Goal: Information Seeking & Learning: Check status

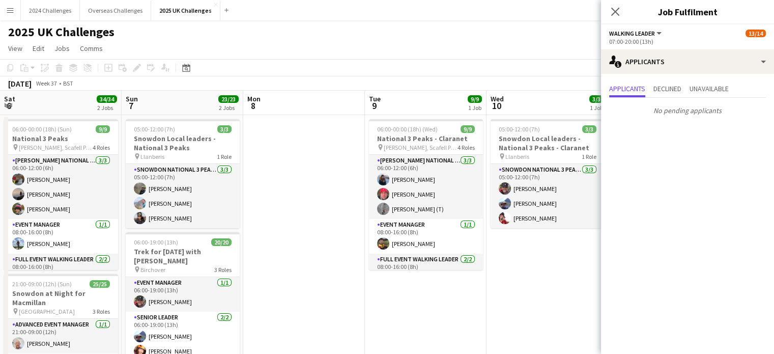
click at [576, 43] on app-page-menu "View Day view expanded Day view collapsed Month view Date picker Jump to [DATE]…" at bounding box center [387, 49] width 774 height 19
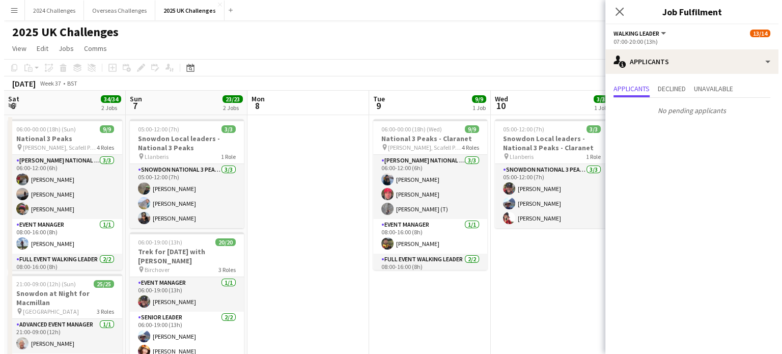
scroll to position [0, 284]
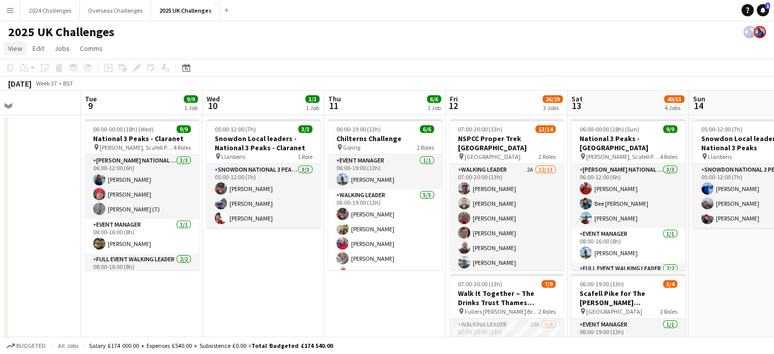
click at [16, 46] on span "View" at bounding box center [15, 48] width 14 height 9
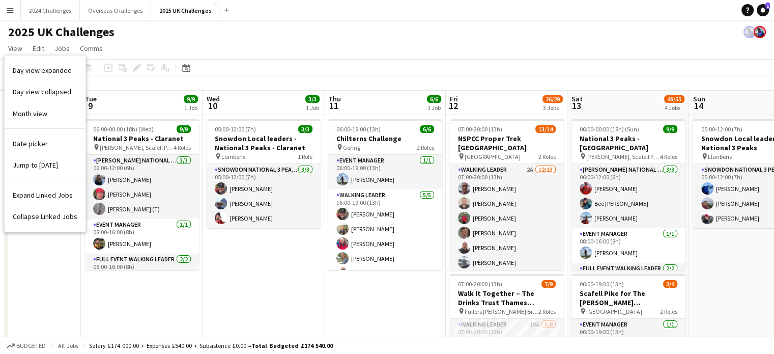
click at [205, 59] on app-page-menu "View Day view expanded Day view collapsed Month view Date picker Jump to [DATE]…" at bounding box center [387, 49] width 774 height 19
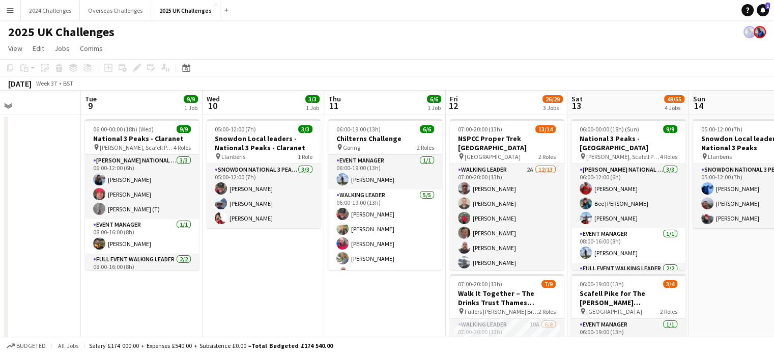
click at [8, 12] on app-icon "Menu" at bounding box center [10, 10] width 8 height 8
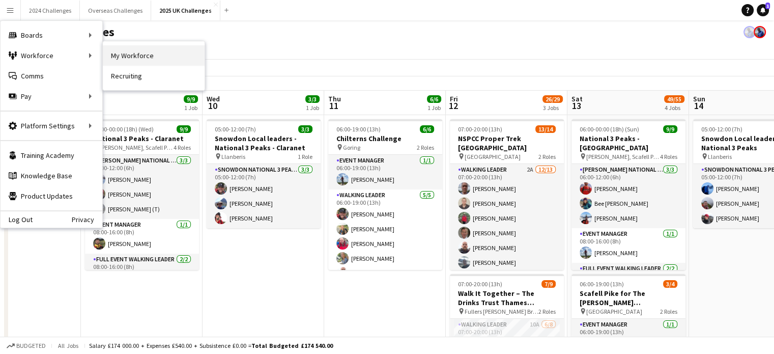
click at [147, 56] on link "My Workforce" at bounding box center [154, 55] width 102 height 20
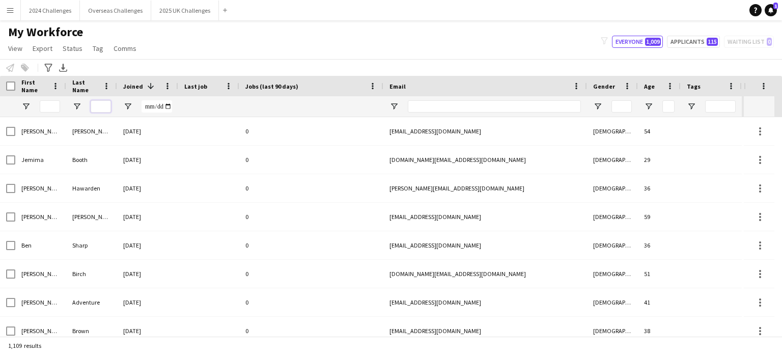
click at [104, 105] on input "Last Name Filter Input" at bounding box center [101, 106] width 20 height 12
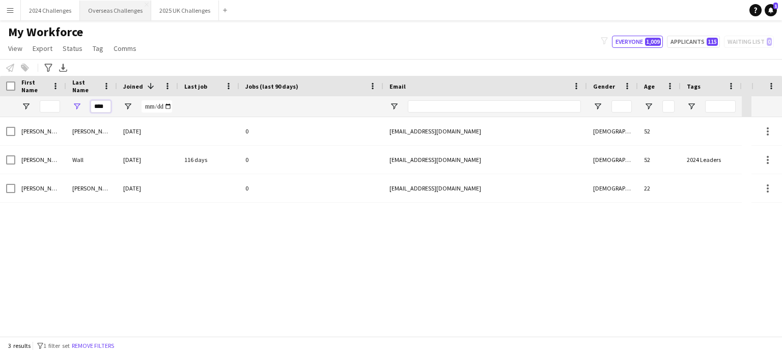
type input "****"
click at [182, 10] on button "2025 UK Challenges Close" at bounding box center [185, 11] width 68 height 20
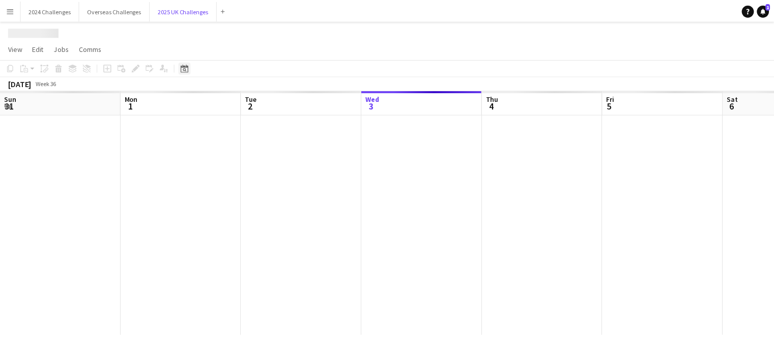
scroll to position [0, 243]
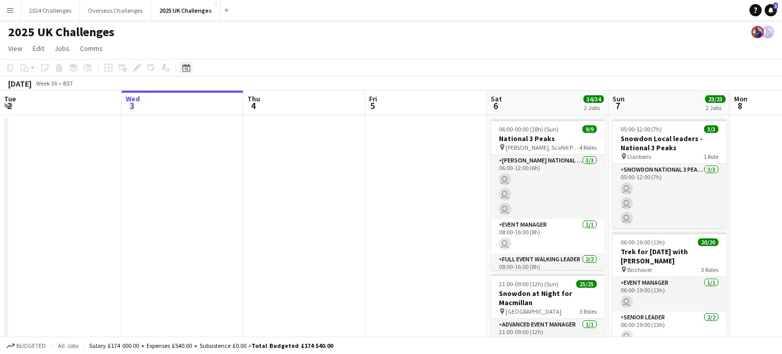
click at [188, 66] on icon at bounding box center [186, 68] width 8 height 8
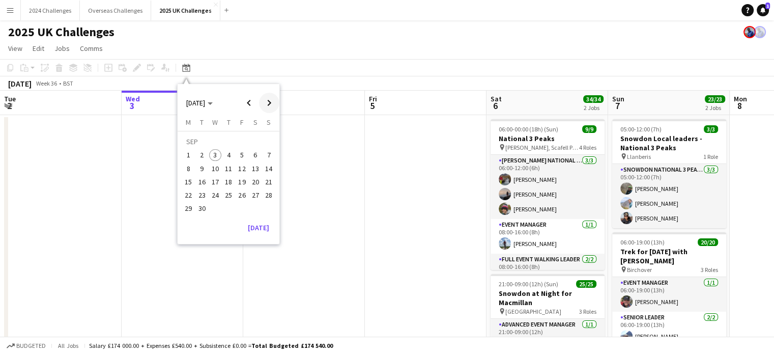
click at [266, 96] on span "Next month" at bounding box center [269, 103] width 20 height 20
click at [230, 155] on span "2" at bounding box center [228, 155] width 12 height 12
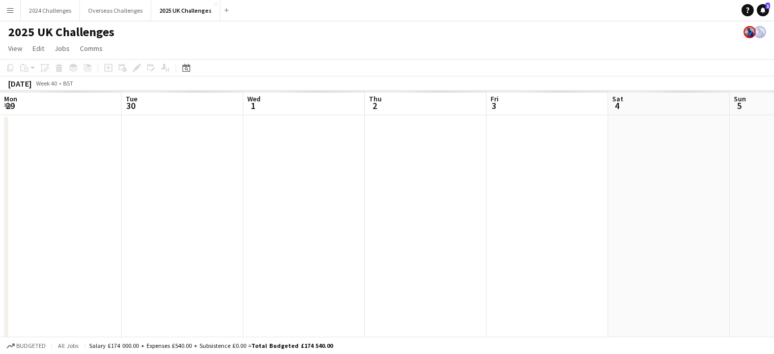
scroll to position [0, 350]
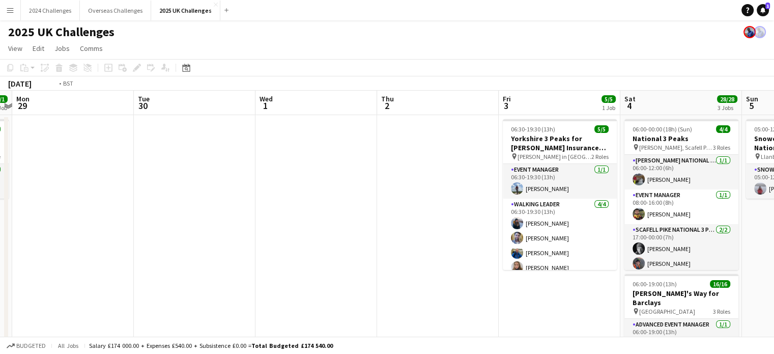
drag, startPoint x: 204, startPoint y: 156, endPoint x: 505, endPoint y: 150, distance: 301.9
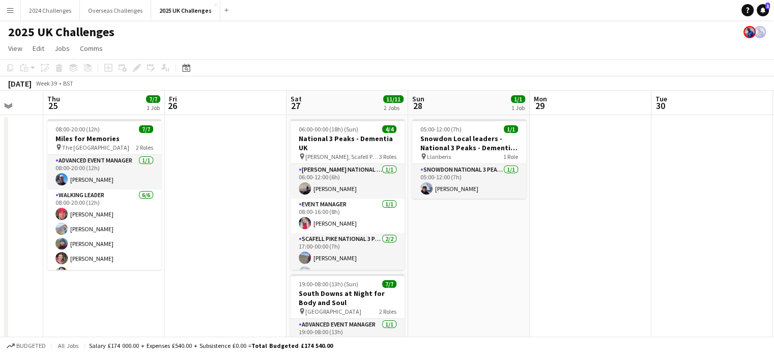
drag, startPoint x: 304, startPoint y: 187, endPoint x: 578, endPoint y: 175, distance: 273.6
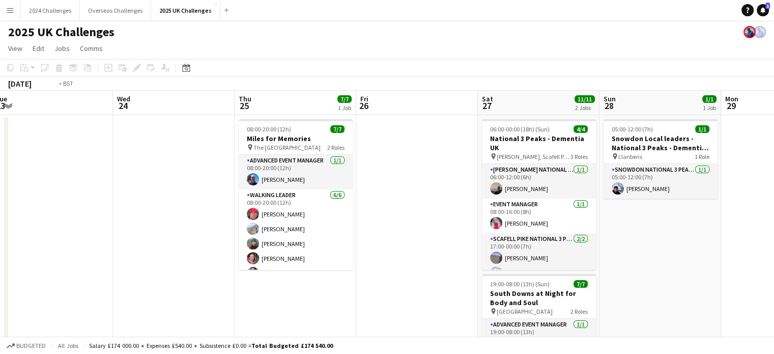
drag, startPoint x: 395, startPoint y: 164, endPoint x: 571, endPoint y: 161, distance: 176.2
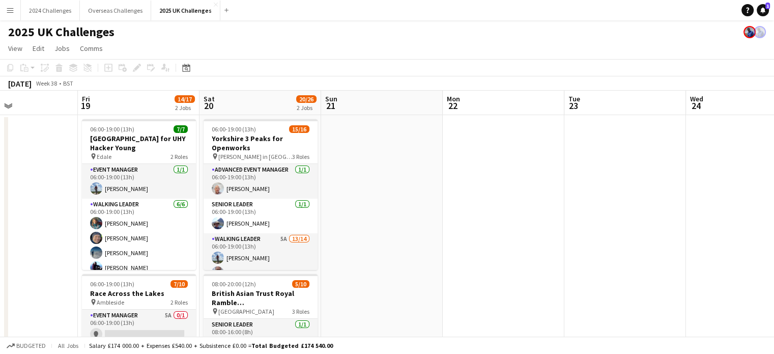
scroll to position [0, 271]
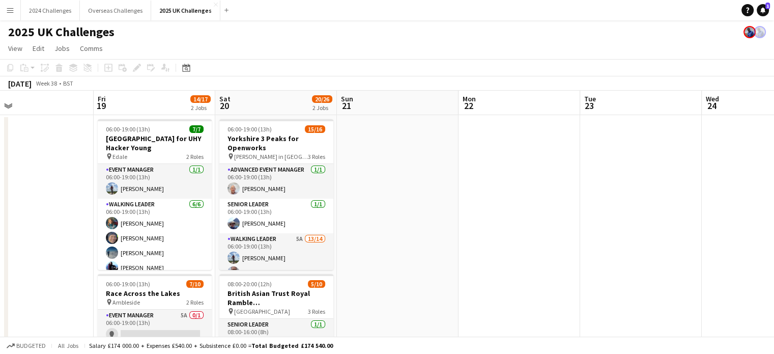
drag, startPoint x: 81, startPoint y: 171, endPoint x: 490, endPoint y: 166, distance: 408.8
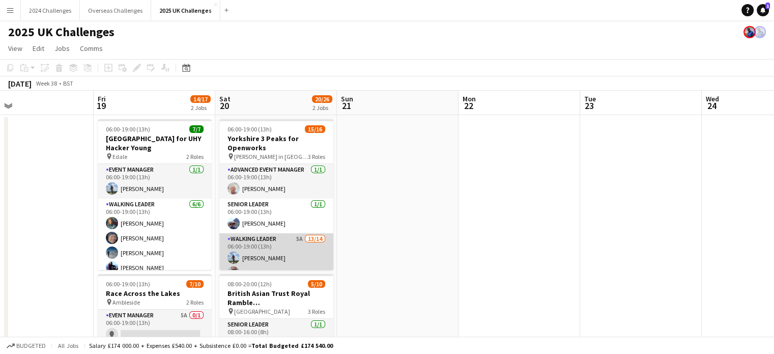
click at [263, 242] on app-card-role "Walking Leader 5A 13/14 06:00-19:00 (13h) [PERSON_NAME] [PERSON_NAME] [PERSON_N…" at bounding box center [276, 346] width 114 height 227
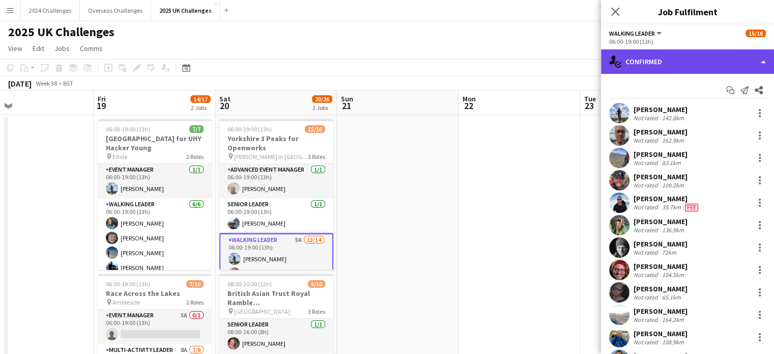
click at [661, 58] on div "single-neutral-actions-check-2 Confirmed" at bounding box center [687, 61] width 173 height 24
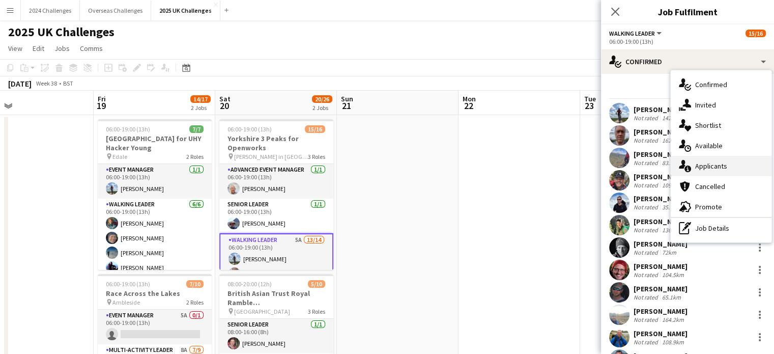
click at [709, 173] on div "single-neutral-actions-information Applicants" at bounding box center [721, 166] width 101 height 20
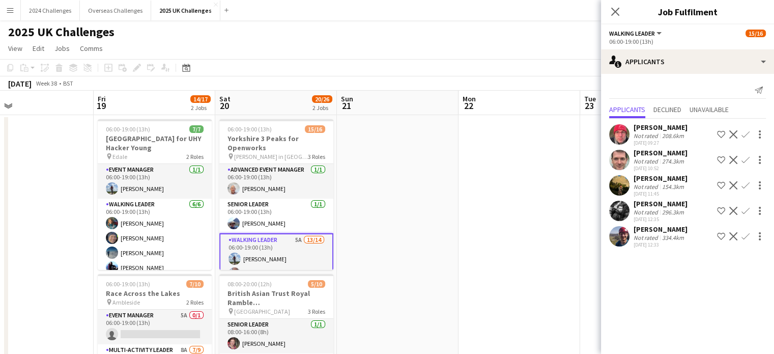
click at [435, 59] on app-board "2025 UK Challenges View Day view expanded Day view collapsed Month view Date pi…" at bounding box center [387, 341] width 774 height 643
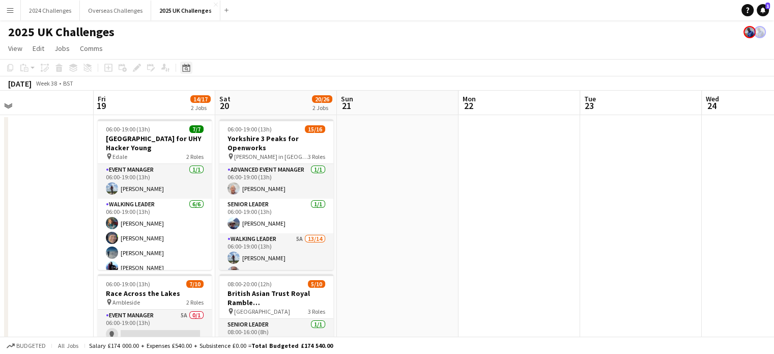
click at [189, 71] on icon "Date picker" at bounding box center [186, 68] width 8 height 8
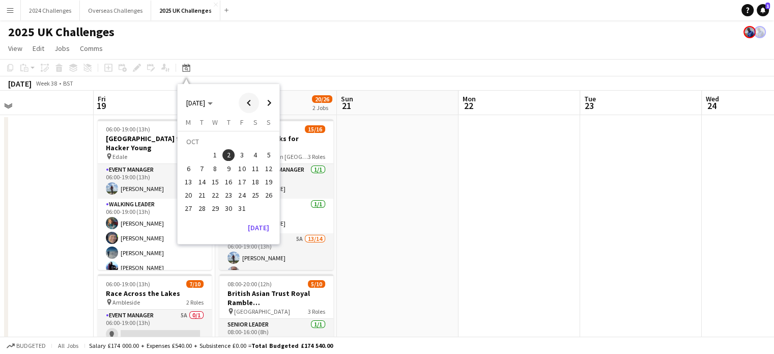
click at [244, 98] on span "Previous month" at bounding box center [249, 103] width 20 height 20
click at [263, 155] on span "7" at bounding box center [269, 155] width 12 height 12
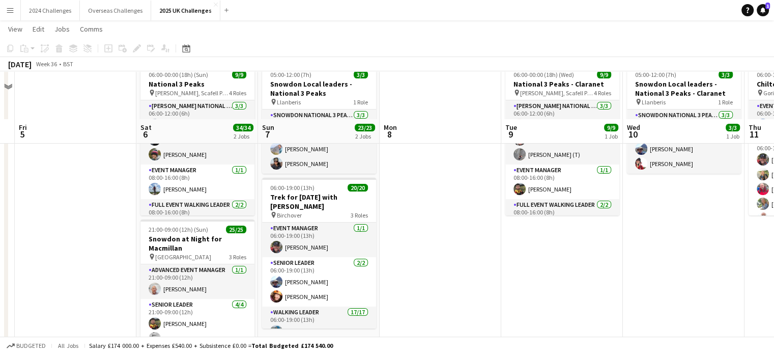
scroll to position [102, 0]
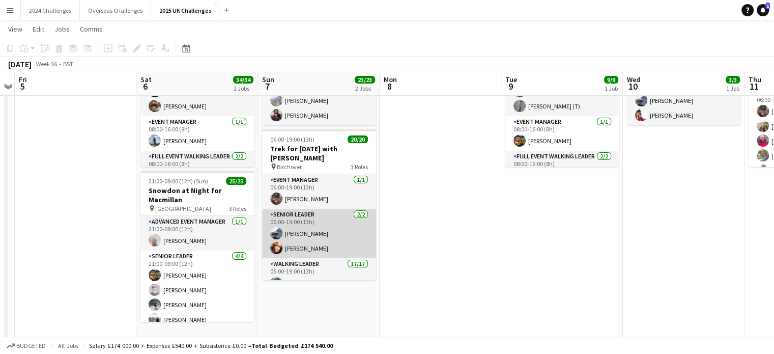
click at [317, 237] on app-card-role "Senior Leader [DATE] 06:00-19:00 (13h) [PERSON_NAME] [PERSON_NAME]" at bounding box center [319, 233] width 114 height 49
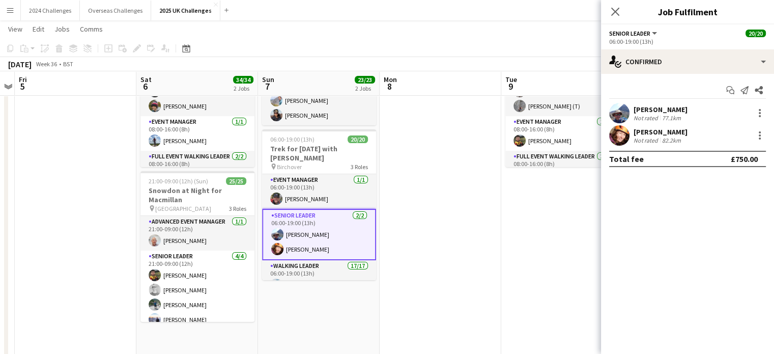
click at [656, 107] on div "[PERSON_NAME]" at bounding box center [661, 109] width 54 height 9
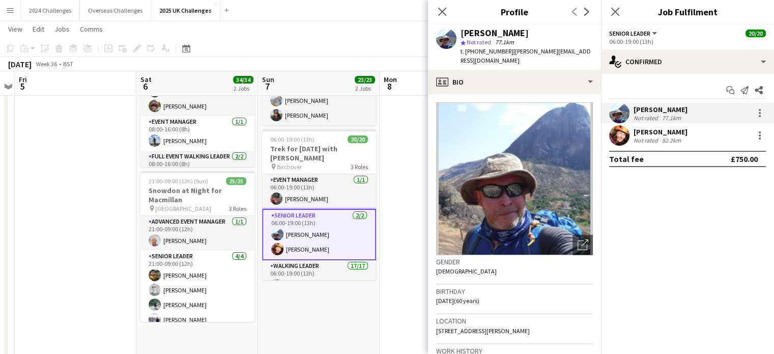
click at [368, 24] on app-page-menu "View Day view expanded Day view collapsed Month view Date picker Jump to [DATE]…" at bounding box center [387, 29] width 774 height 19
